Goal: Check status: Check status

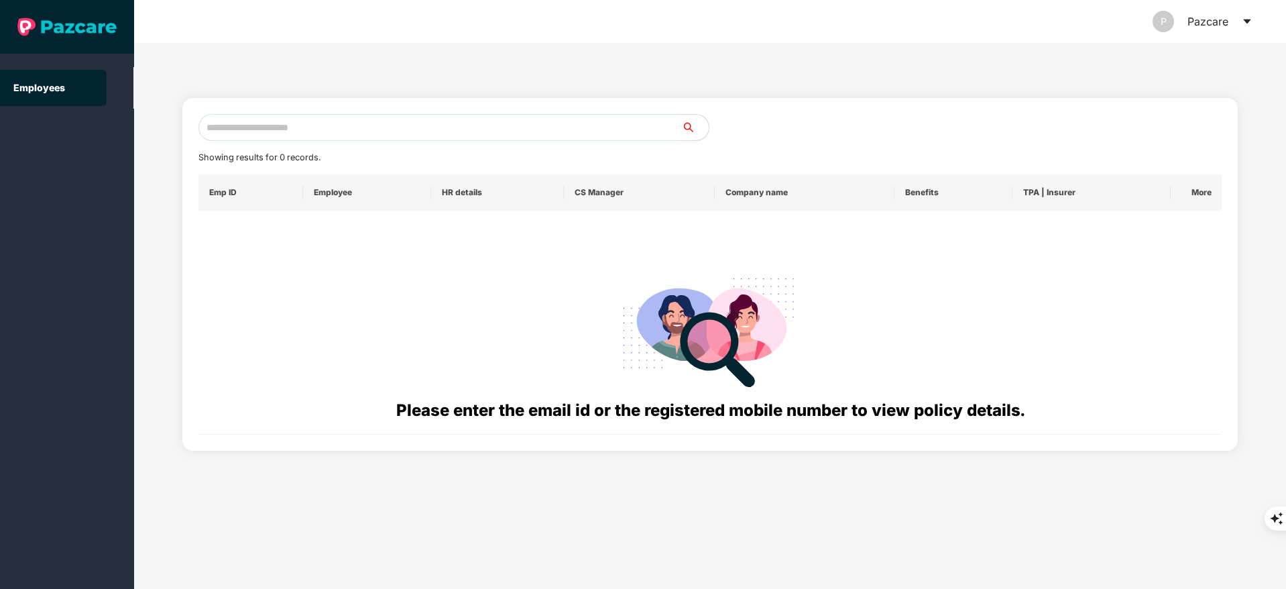
click at [369, 129] on input "text" at bounding box center [439, 127] width 483 height 27
paste input "**********"
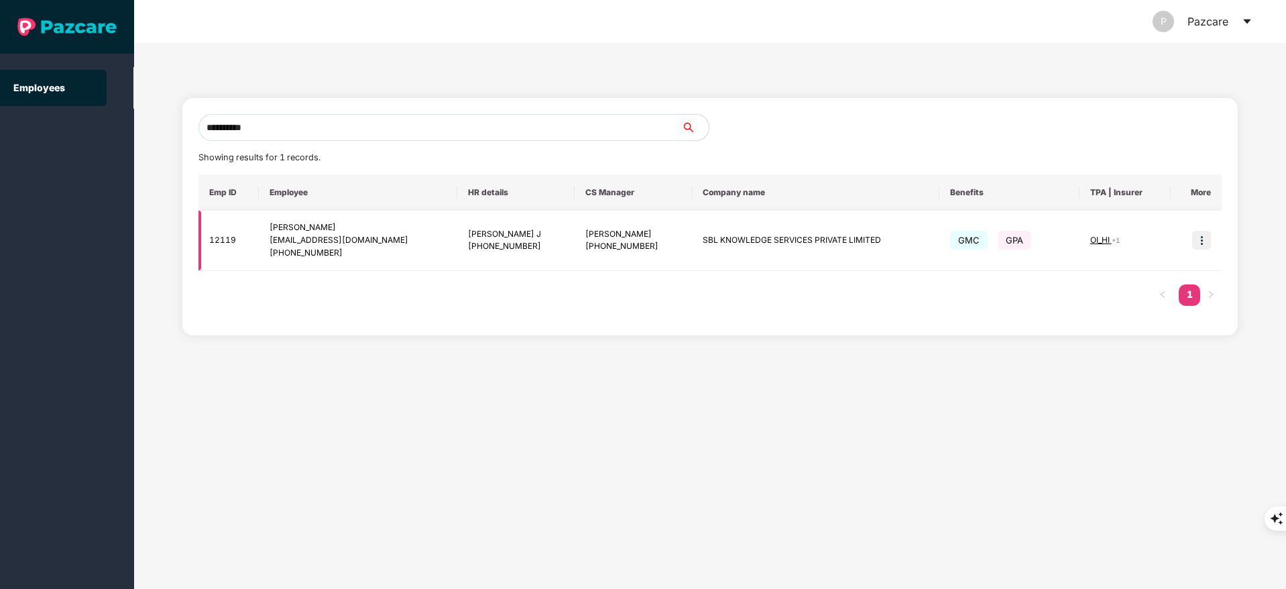
type input "**********"
click at [1204, 238] on img at bounding box center [1201, 240] width 19 height 19
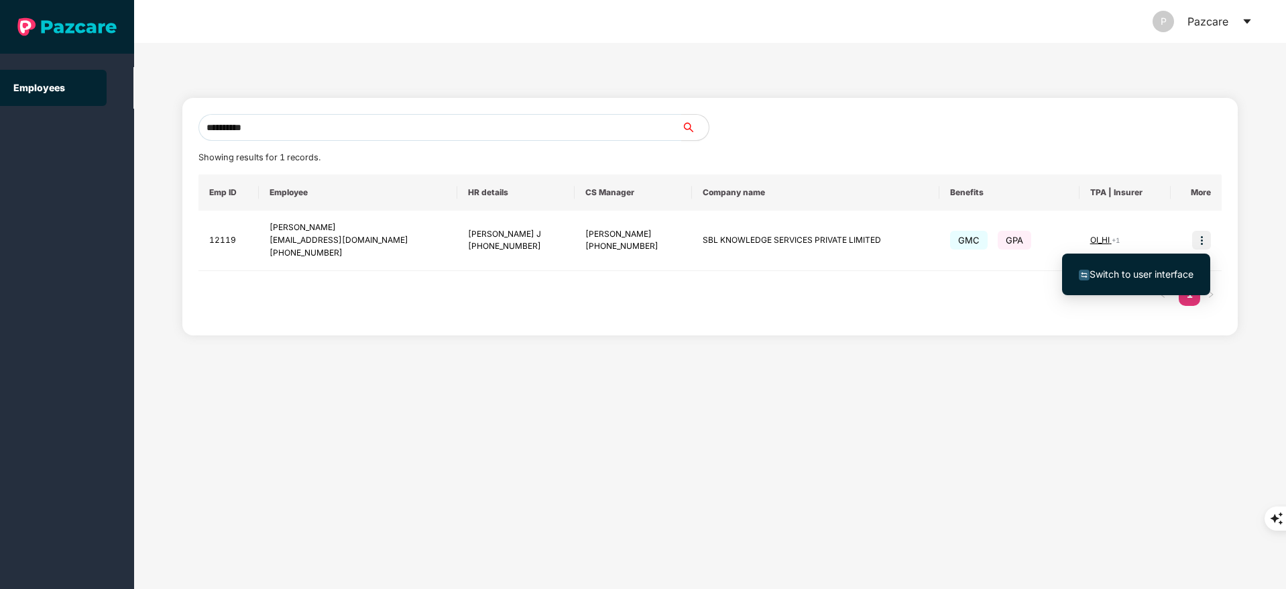
click at [1150, 269] on span "Switch to user interface" at bounding box center [1141, 273] width 104 height 11
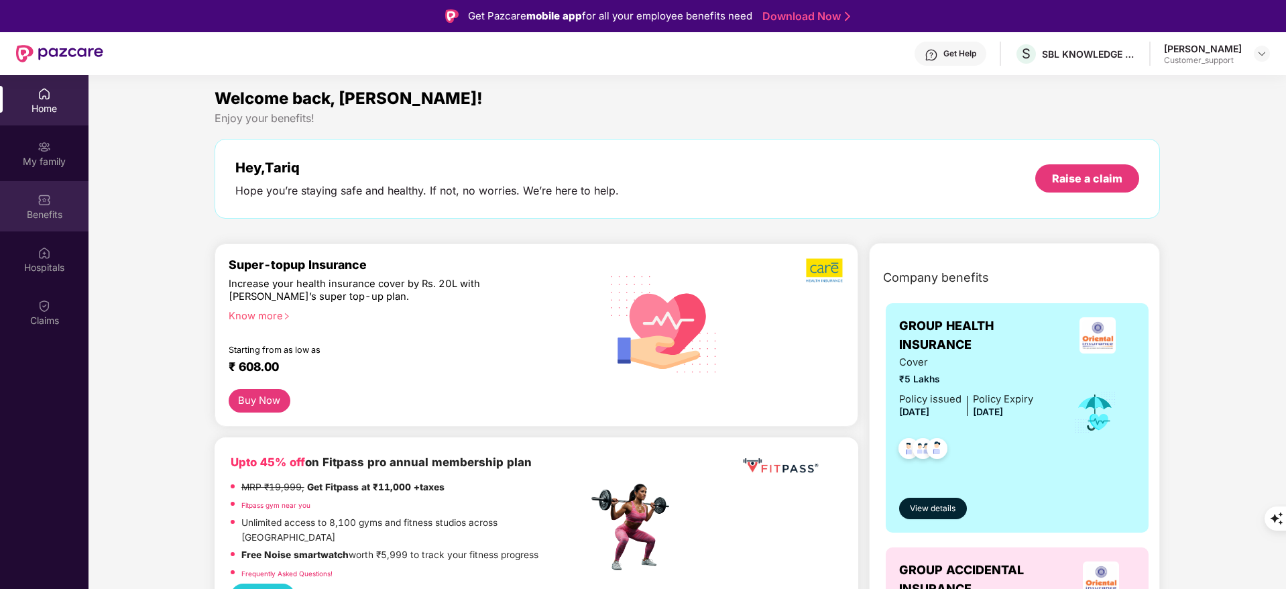
click at [42, 200] on img at bounding box center [44, 199] width 13 height 13
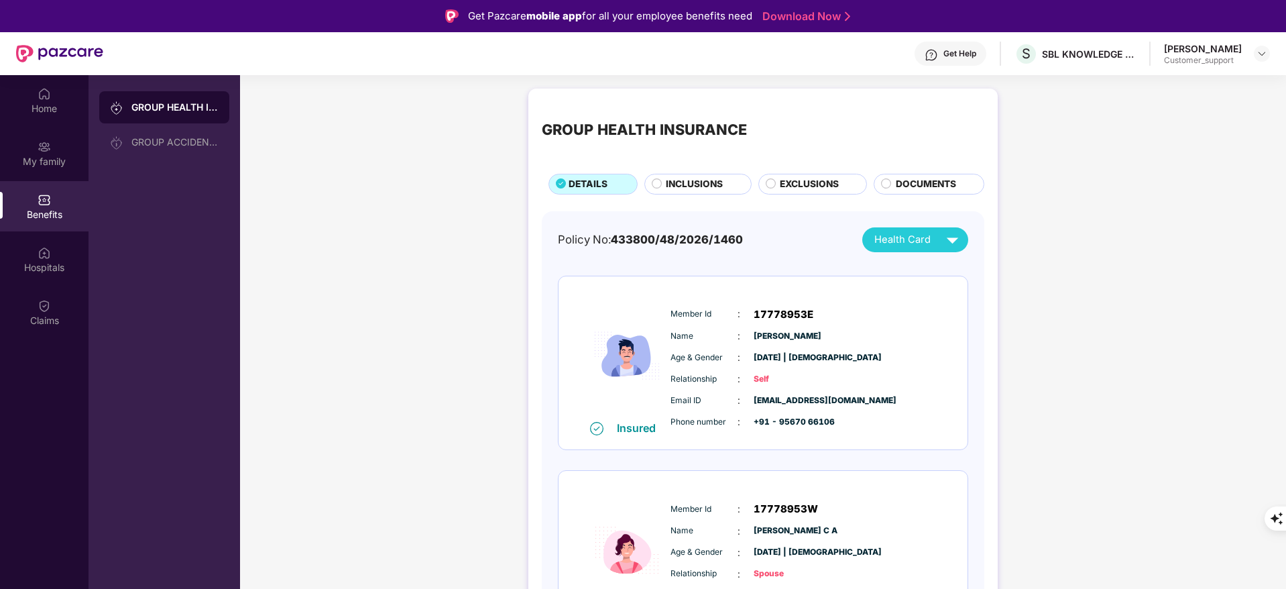
click at [681, 177] on span "INCLUSIONS" at bounding box center [694, 184] width 57 height 15
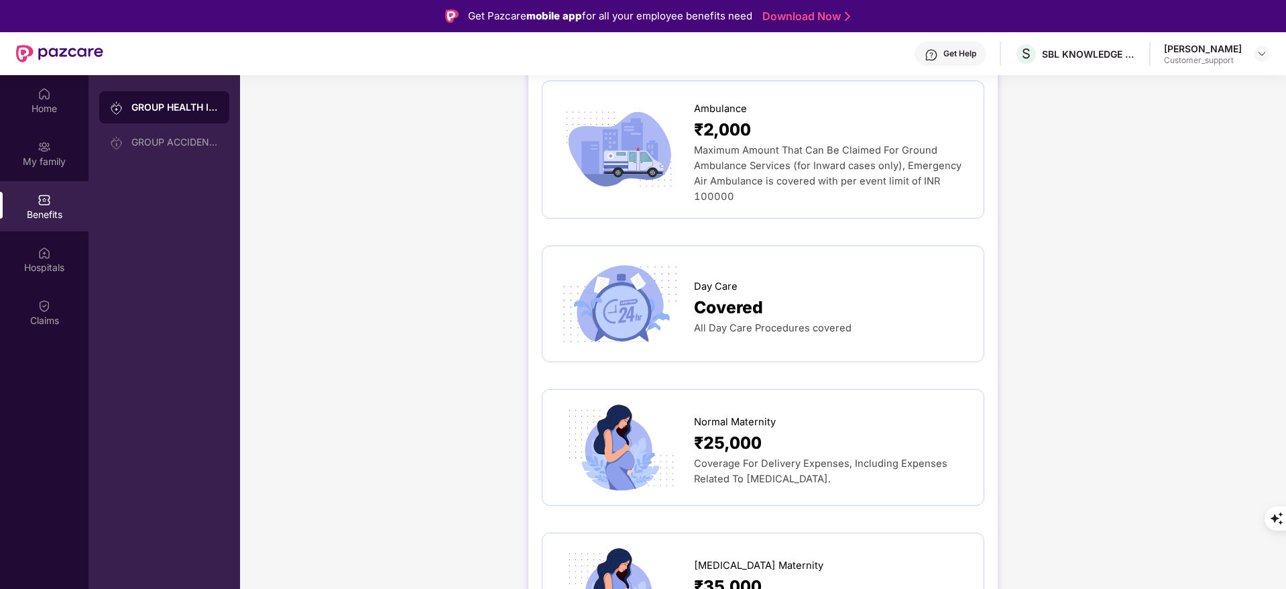
scroll to position [1164, 0]
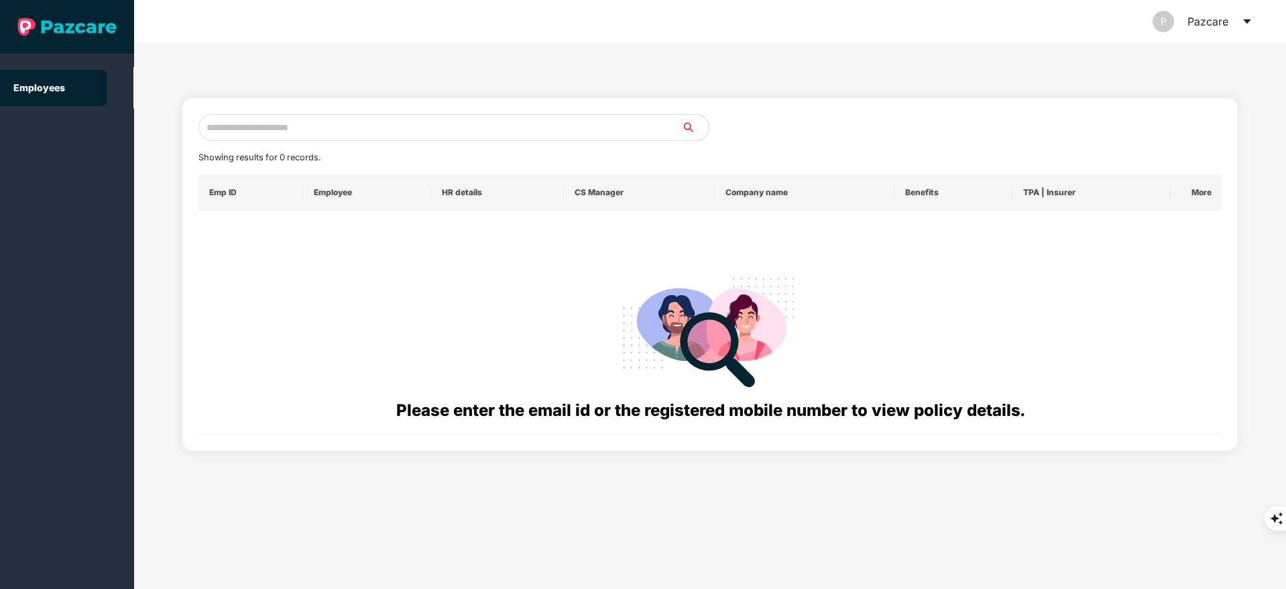
click at [286, 127] on input "text" at bounding box center [439, 127] width 483 height 27
paste input "**********"
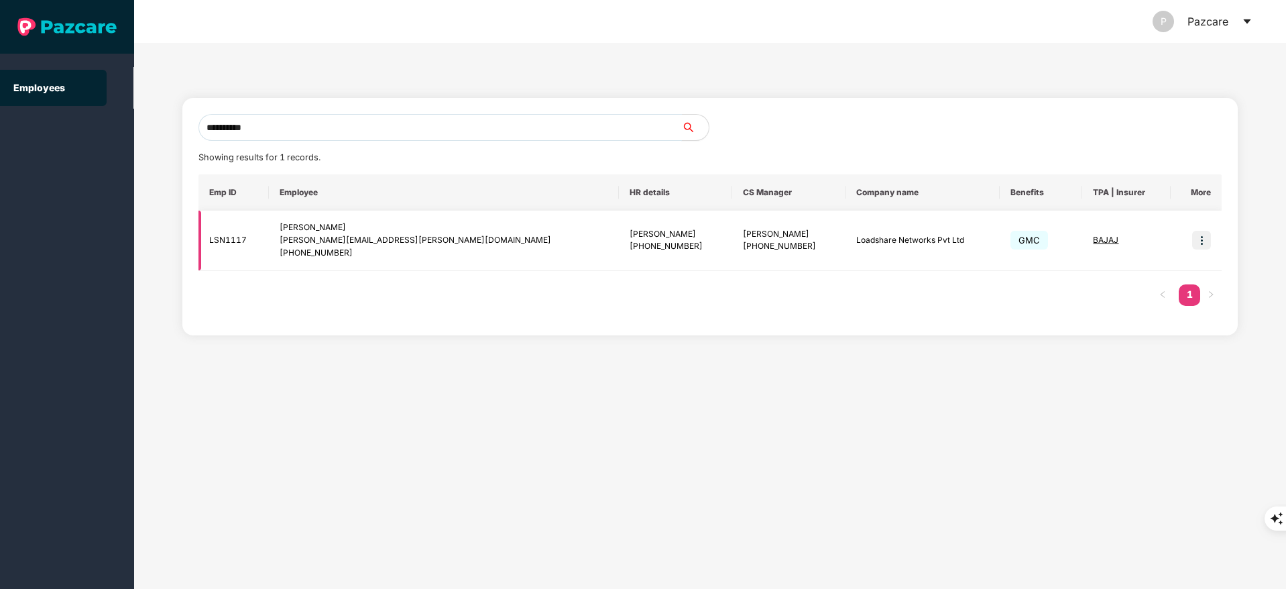
type input "**********"
click at [1203, 226] on td at bounding box center [1195, 240] width 51 height 60
click at [1199, 241] on img at bounding box center [1201, 240] width 19 height 19
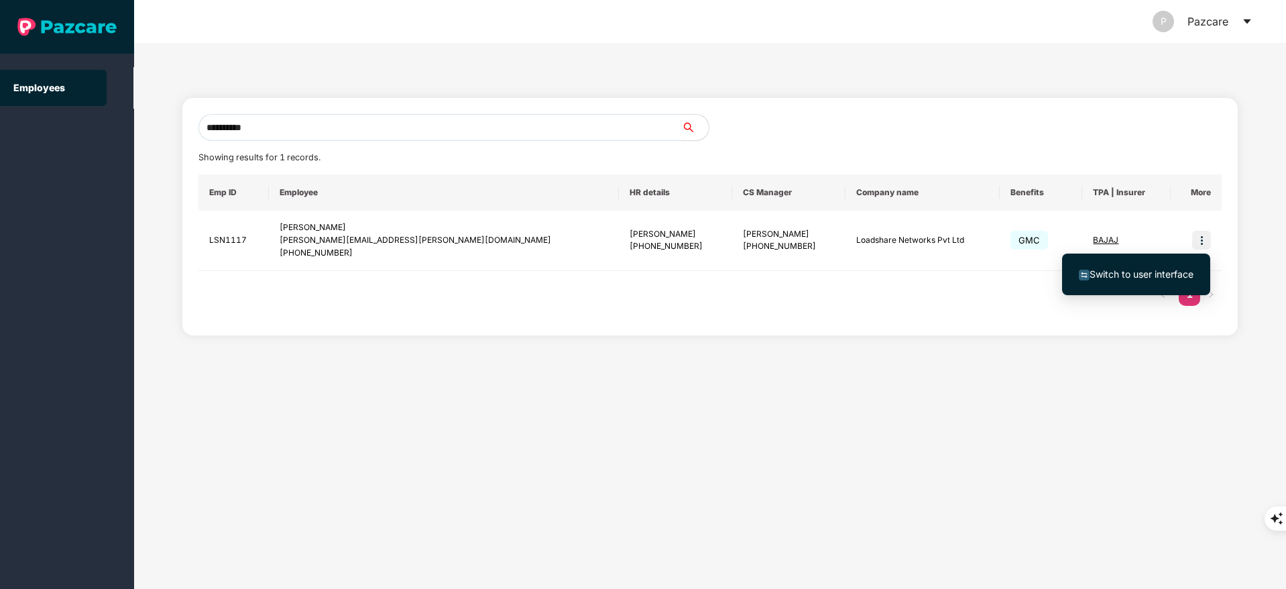
click at [1142, 271] on span "Switch to user interface" at bounding box center [1141, 273] width 104 height 11
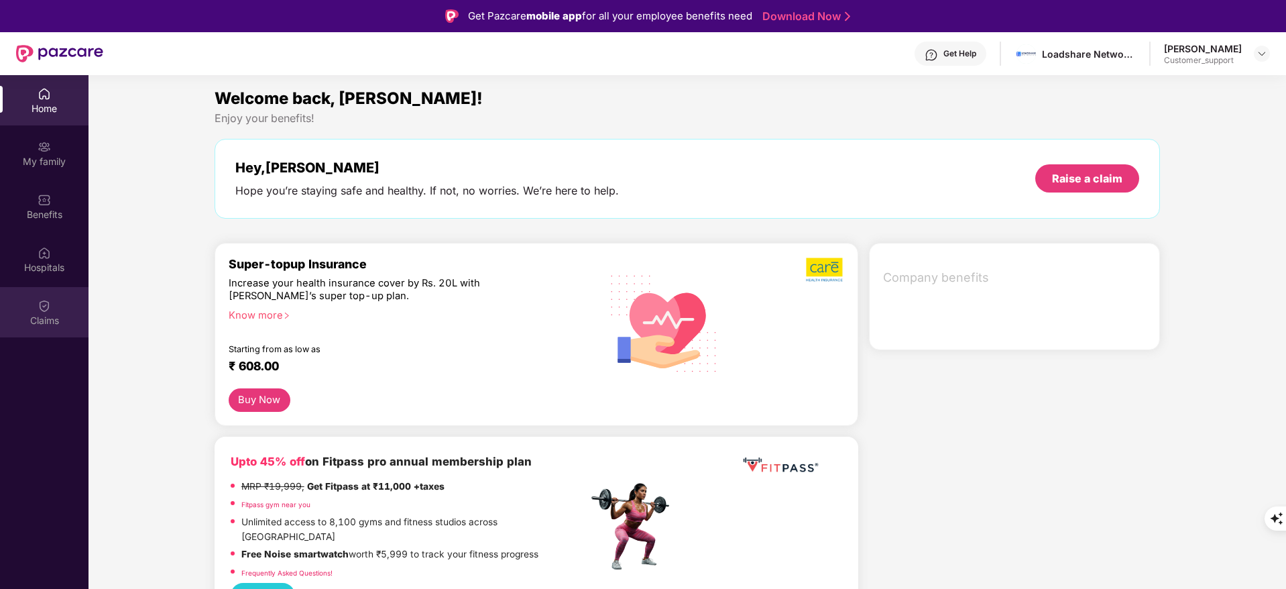
click at [60, 327] on div "Claims" at bounding box center [44, 312] width 88 height 50
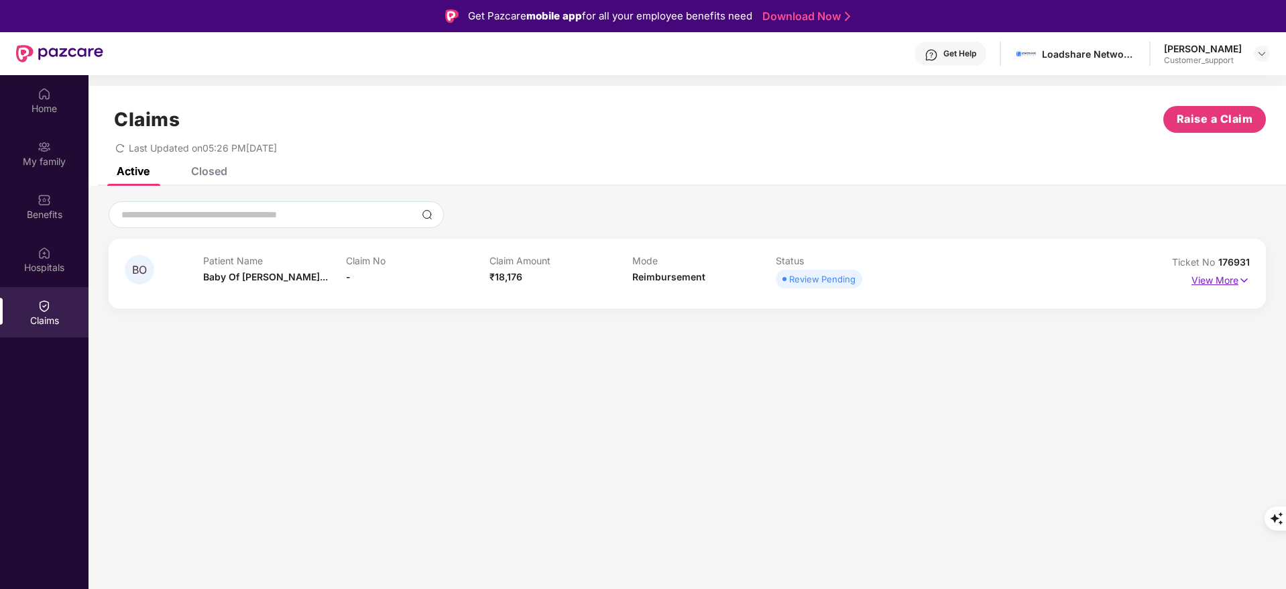
click at [1217, 280] on p "View More" at bounding box center [1220, 278] width 58 height 18
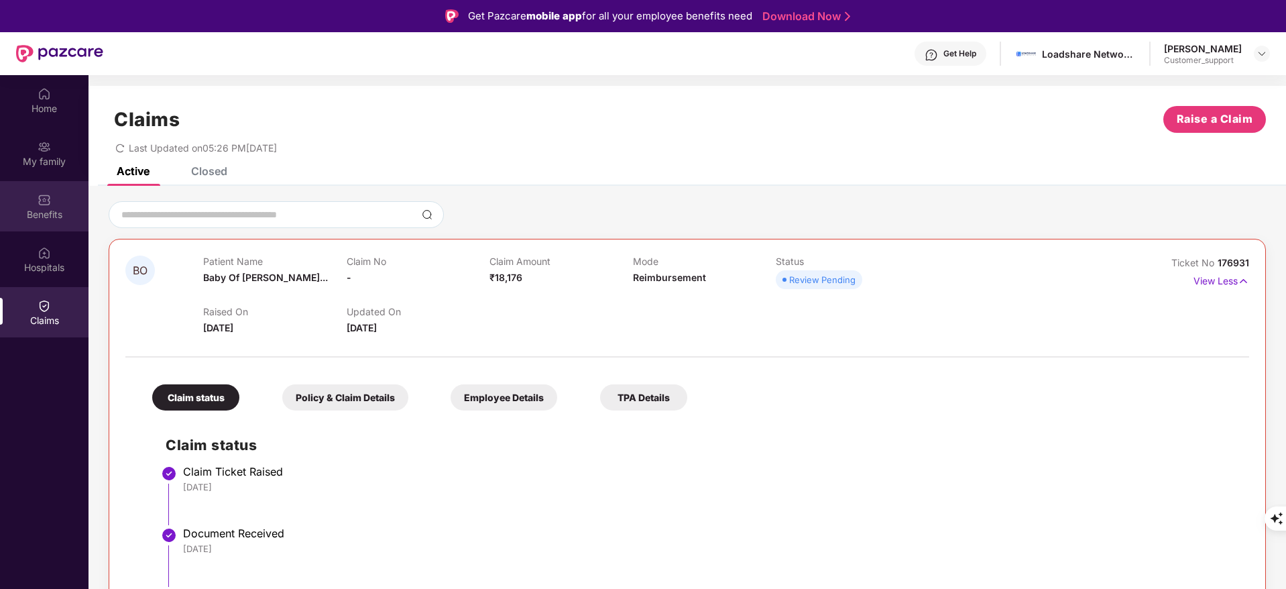
click at [40, 224] on div "Benefits" at bounding box center [44, 206] width 88 height 50
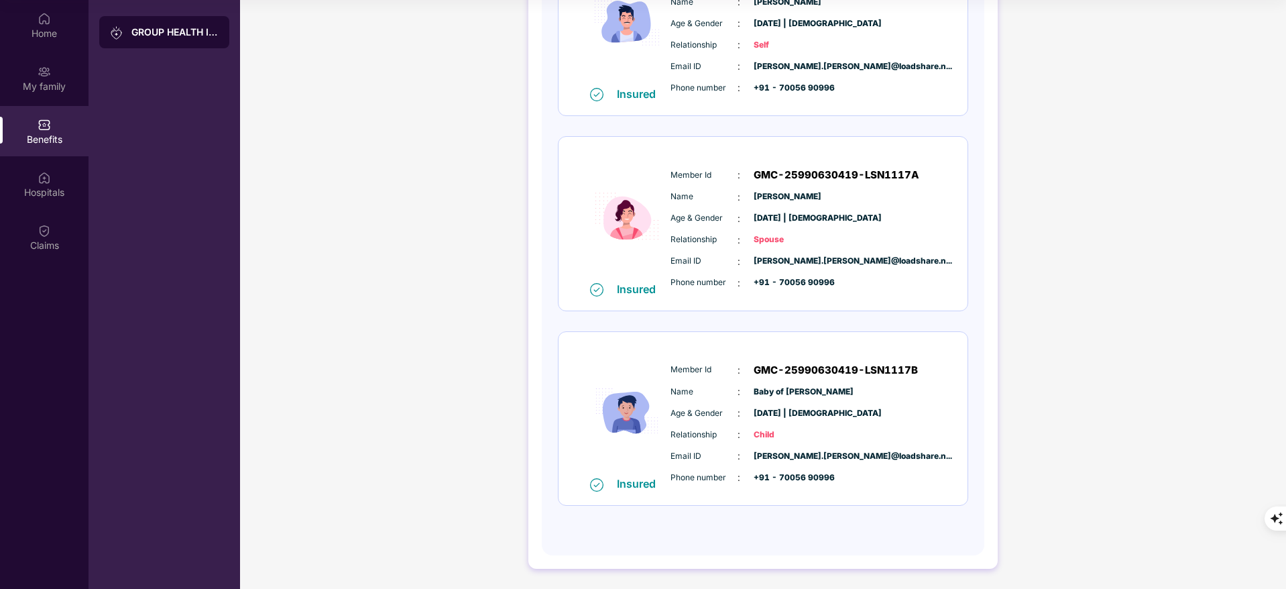
scroll to position [0, 0]
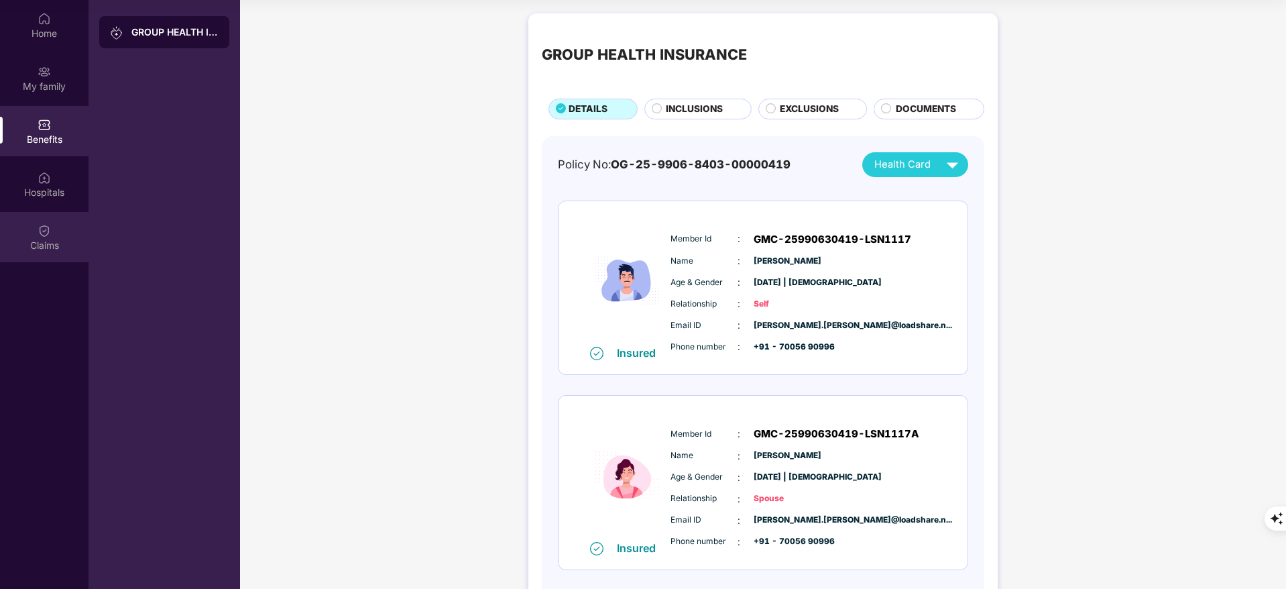
click at [51, 243] on div "Claims" at bounding box center [44, 245] width 88 height 13
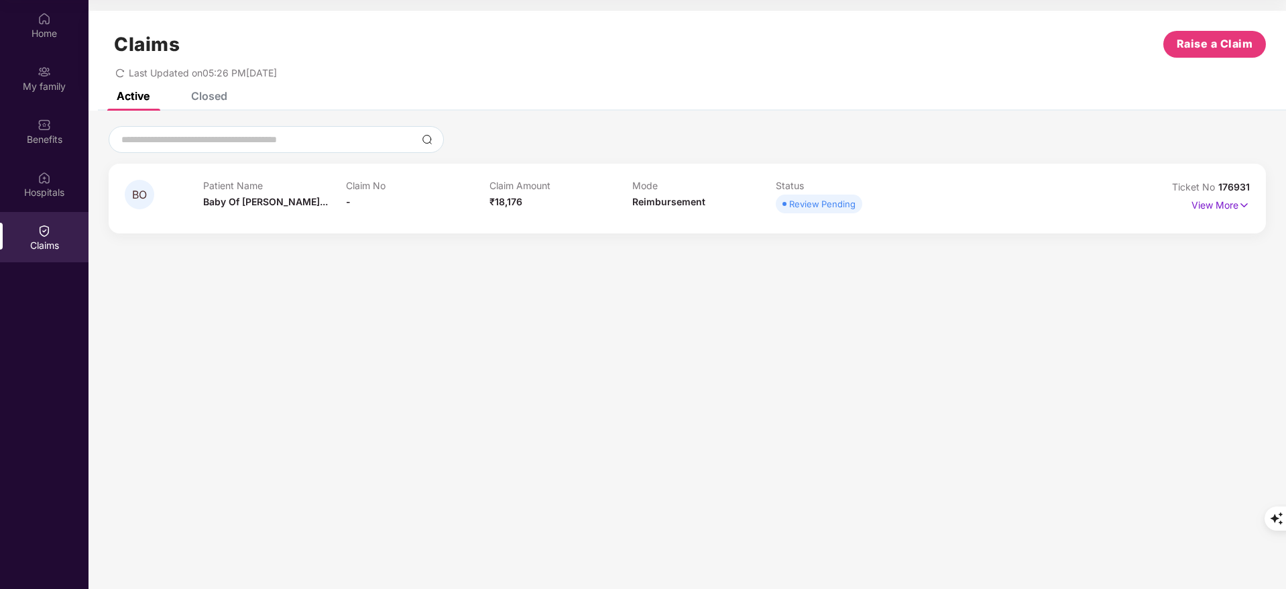
click at [208, 97] on div "Closed" at bounding box center [209, 95] width 36 height 13
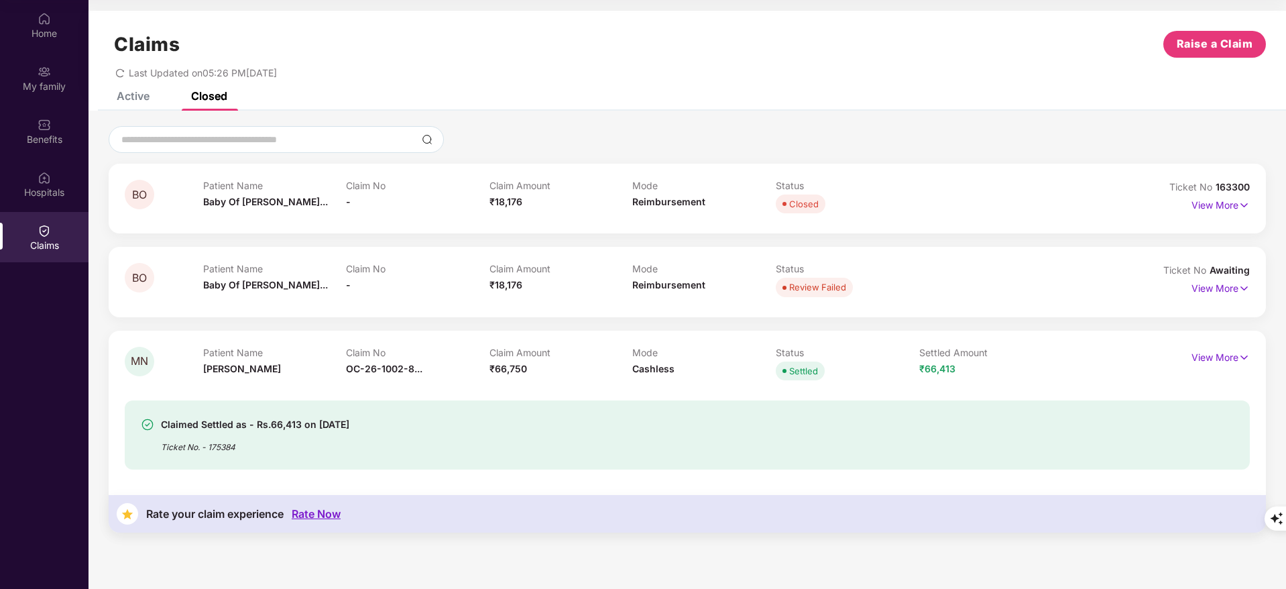
click at [133, 102] on div "Active" at bounding box center [133, 95] width 33 height 13
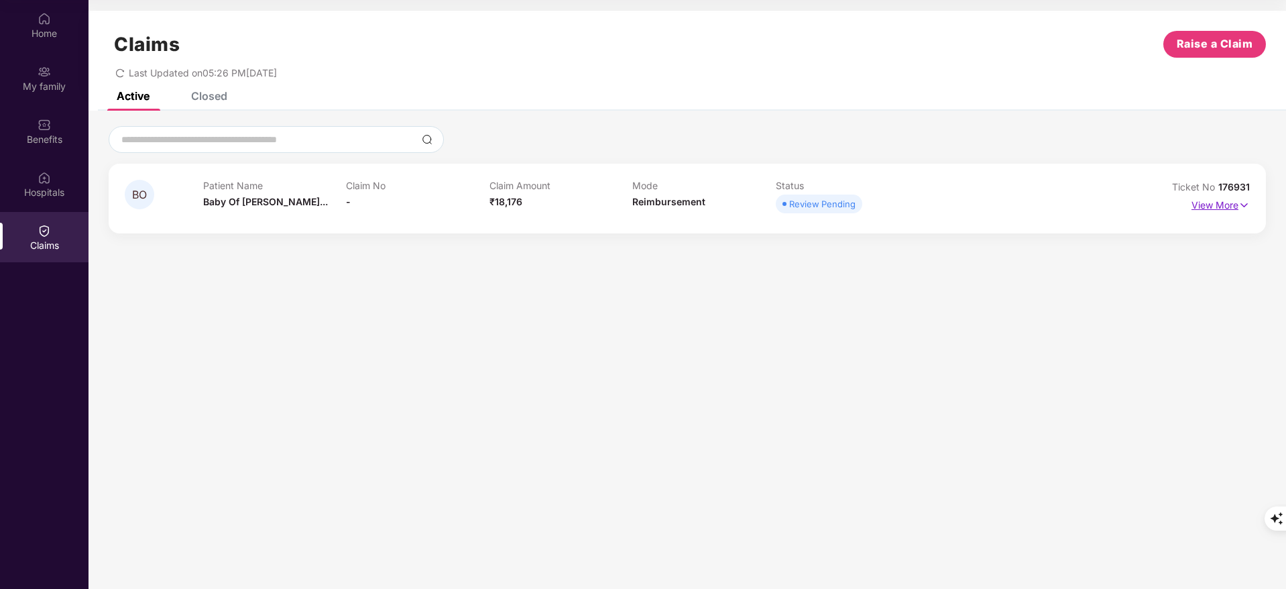
click at [1213, 194] on p "View More" at bounding box center [1220, 203] width 58 height 18
